Goal: Transaction & Acquisition: Purchase product/service

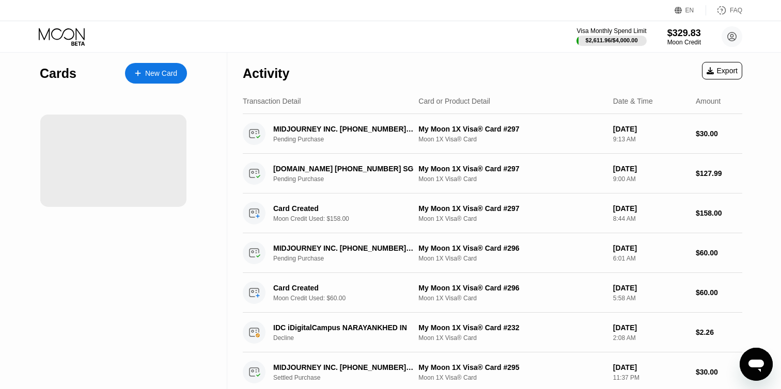
click at [149, 75] on div "New Card" at bounding box center [161, 73] width 32 height 9
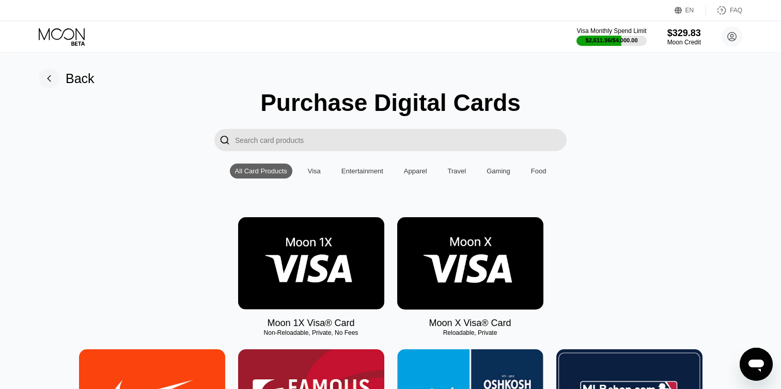
click at [317, 244] on img at bounding box center [311, 263] width 146 height 92
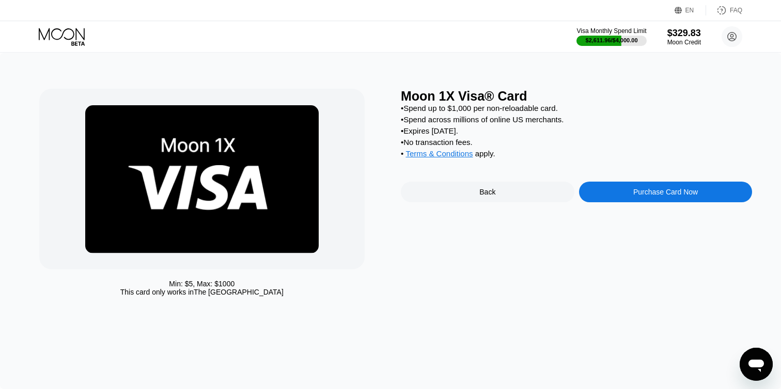
click at [597, 202] on div "Purchase Card Now" at bounding box center [666, 192] width 174 height 21
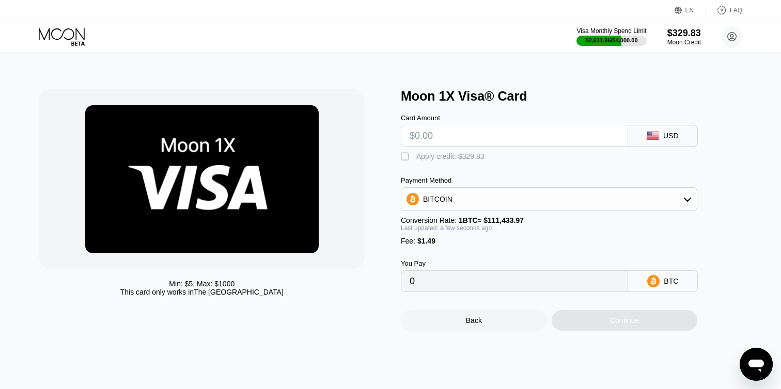
click at [433, 140] on input "text" at bounding box center [515, 135] width 210 height 21
type input "$3"
type input "0.00004030"
type input "$30"
type input "0.00028259"
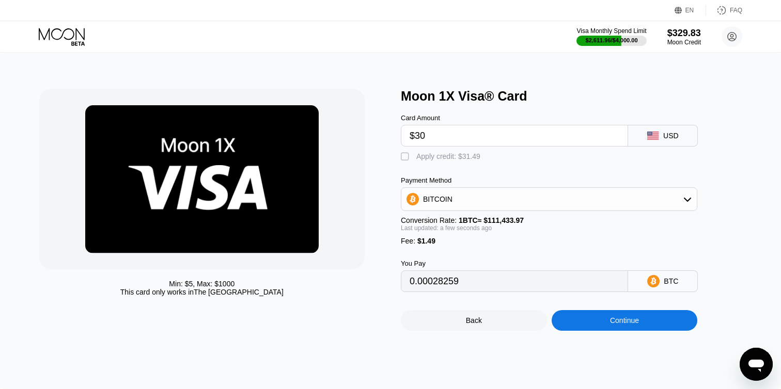
type input "$30"
click at [405, 158] on div "" at bounding box center [406, 157] width 10 height 10
type input "0"
click at [573, 326] on div "Continue" at bounding box center [625, 320] width 146 height 21
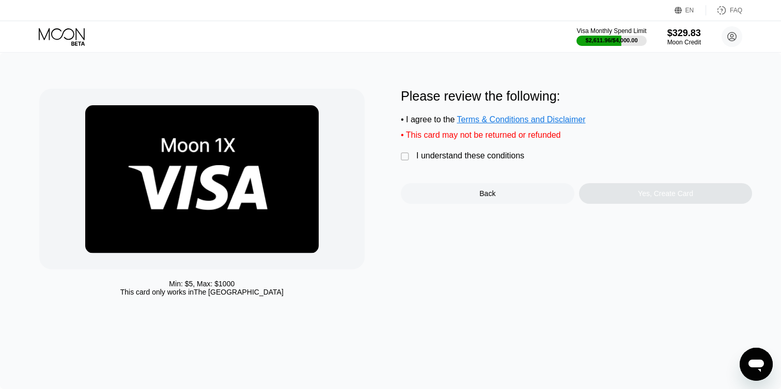
click at [405, 155] on div "" at bounding box center [406, 157] width 10 height 10
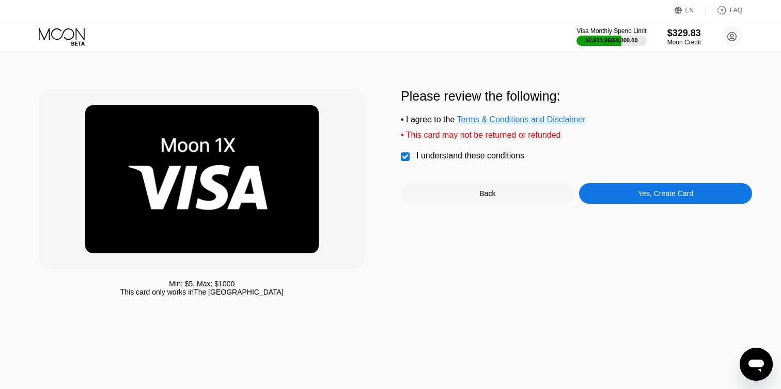
click at [598, 193] on div "Yes, Create Card" at bounding box center [666, 193] width 174 height 21
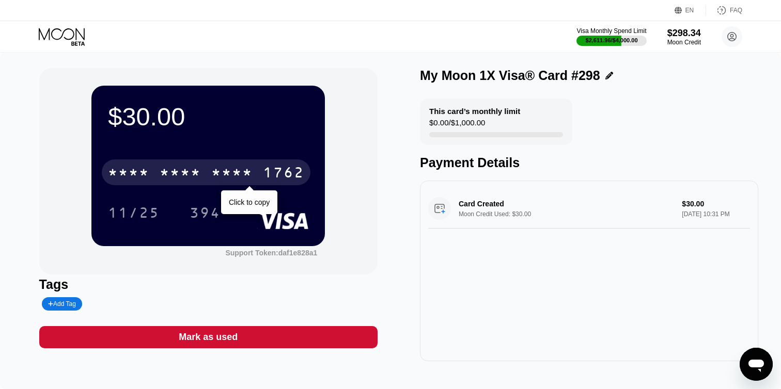
click at [286, 174] on div "1762" at bounding box center [283, 174] width 41 height 17
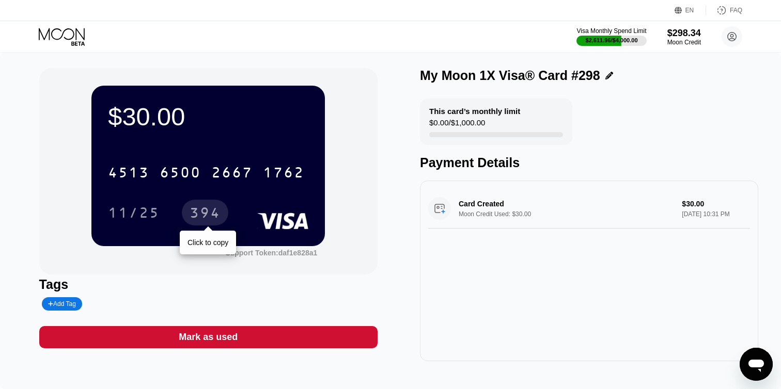
click at [207, 209] on div "394" at bounding box center [205, 214] width 31 height 17
